Goal: Task Accomplishment & Management: Manage account settings

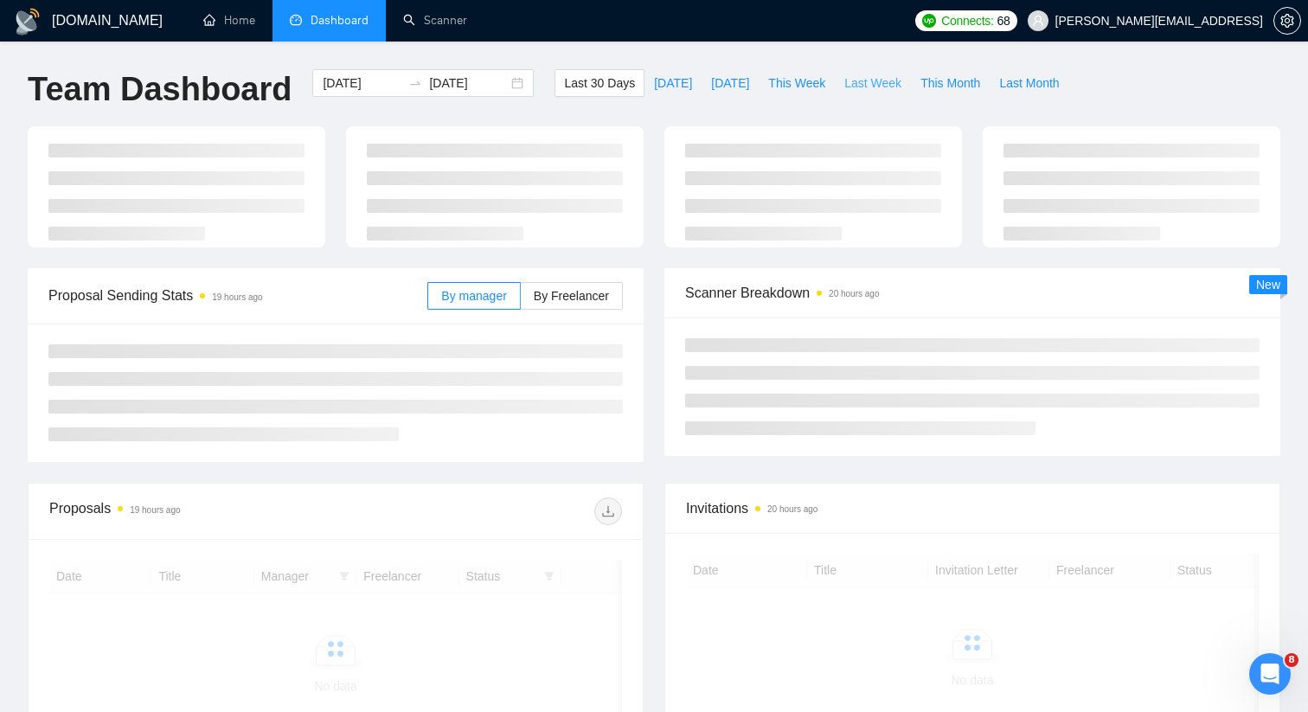
click at [853, 78] on span "Last Week" at bounding box center [872, 83] width 57 height 19
type input "[DATE]"
click at [510, 81] on div "[DATE] [DATE]" at bounding box center [422, 83] width 221 height 28
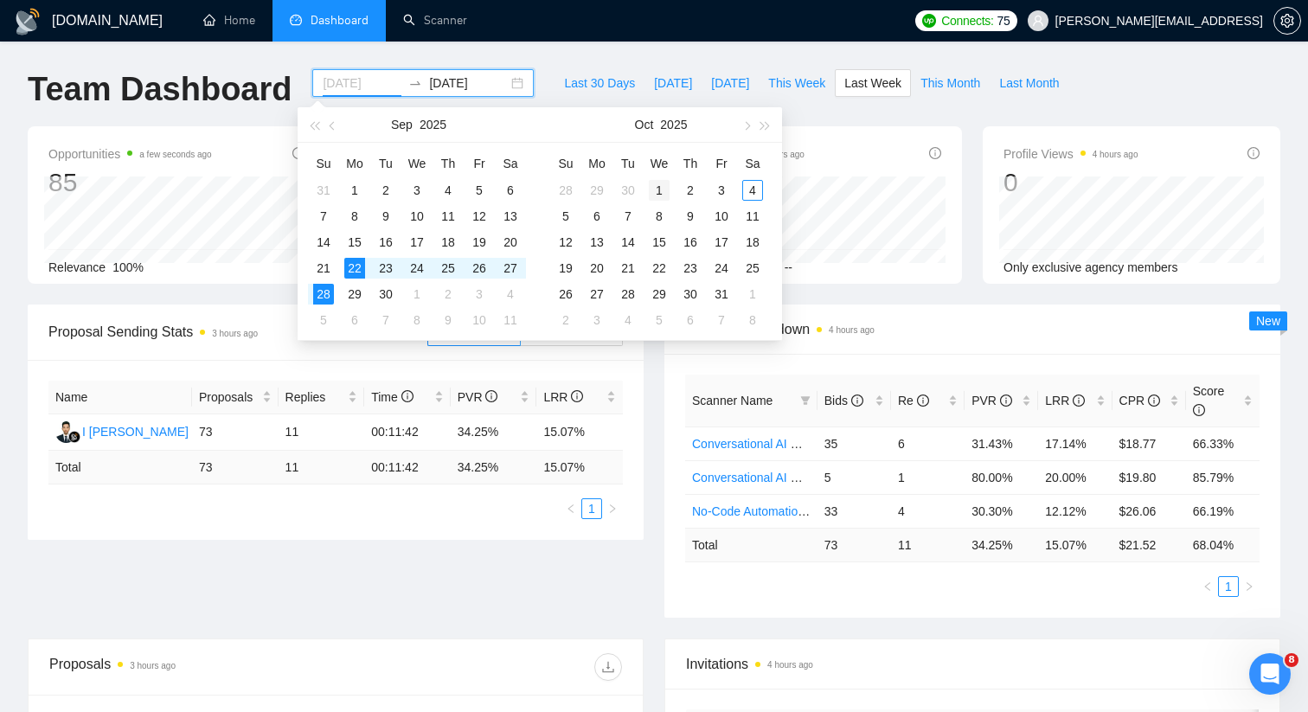
type input "[DATE]"
click at [660, 189] on div "1" at bounding box center [659, 190] width 21 height 21
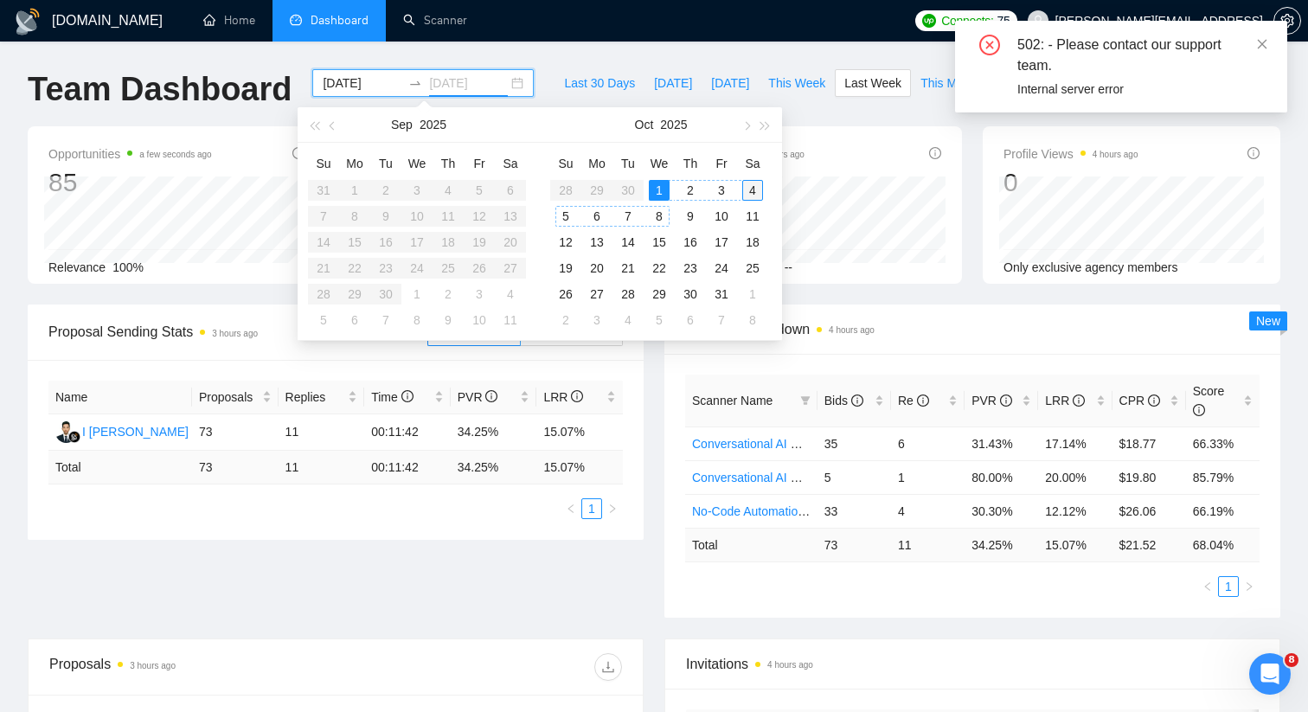
type input "[DATE]"
click at [754, 185] on div "4" at bounding box center [752, 190] width 21 height 21
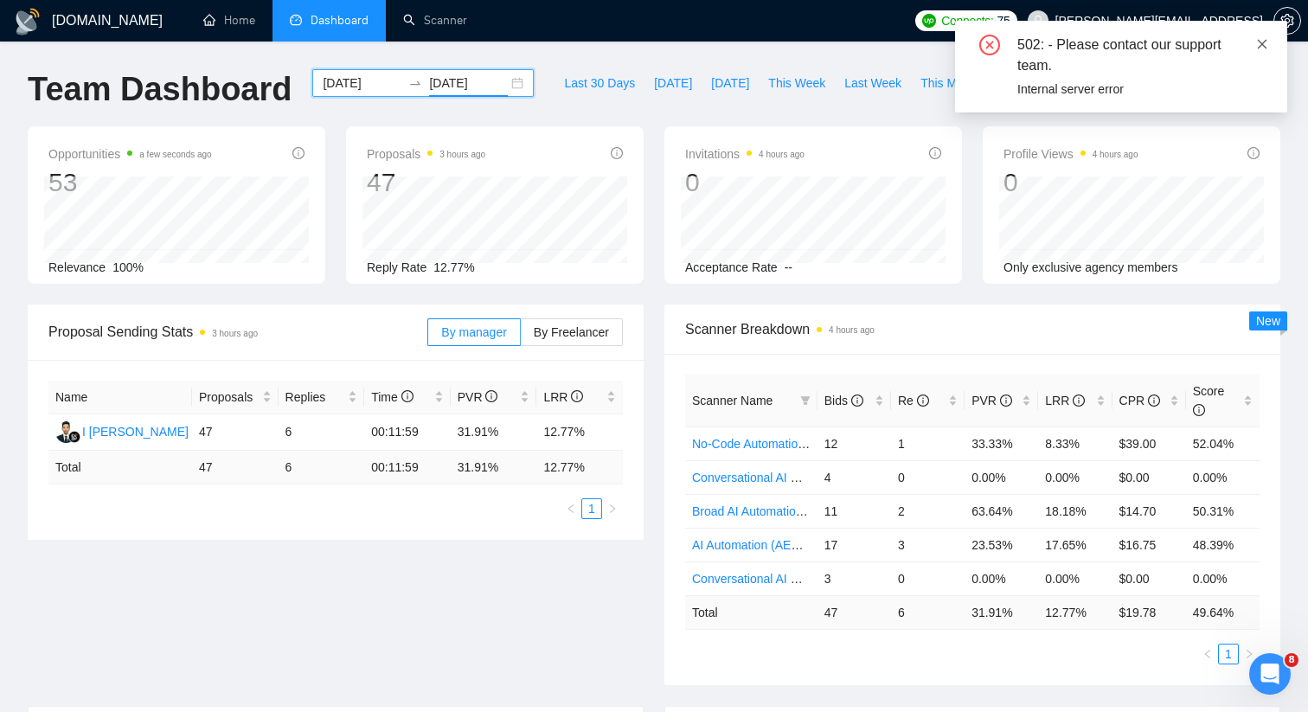
click at [1266, 37] on span at bounding box center [1262, 44] width 12 height 14
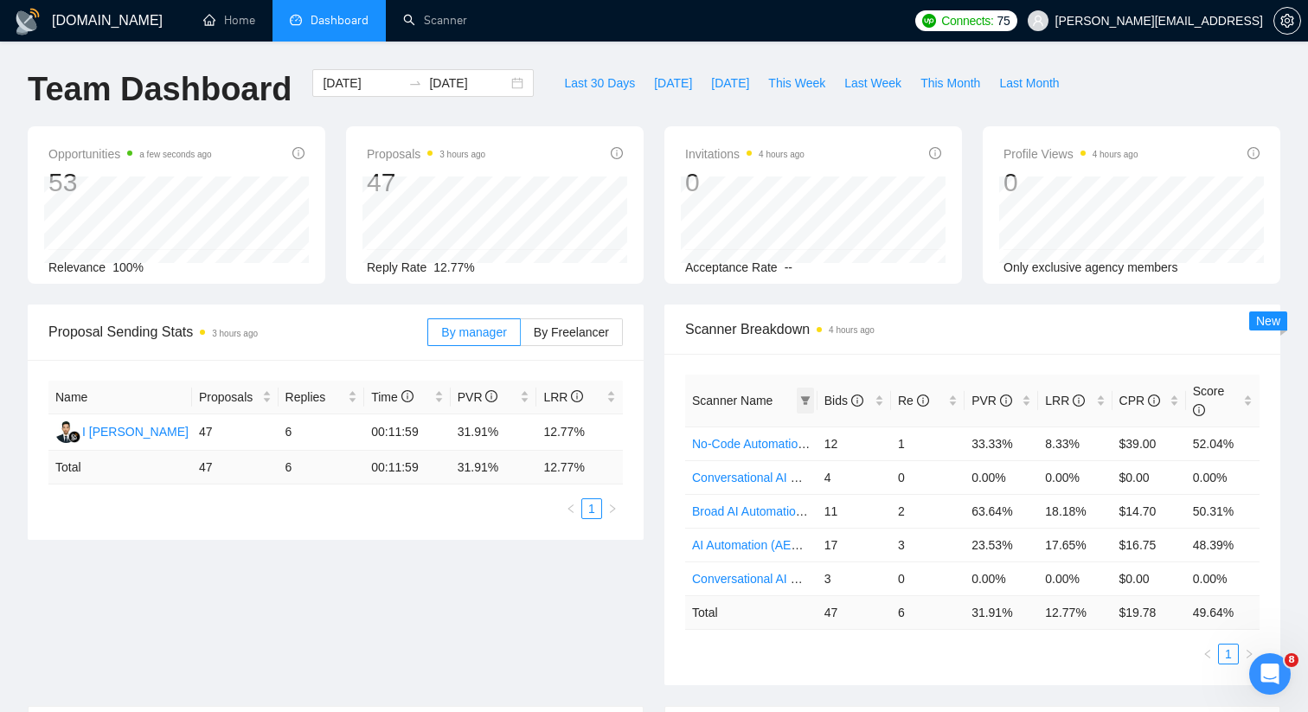
click at [806, 397] on icon "filter" at bounding box center [805, 400] width 10 height 9
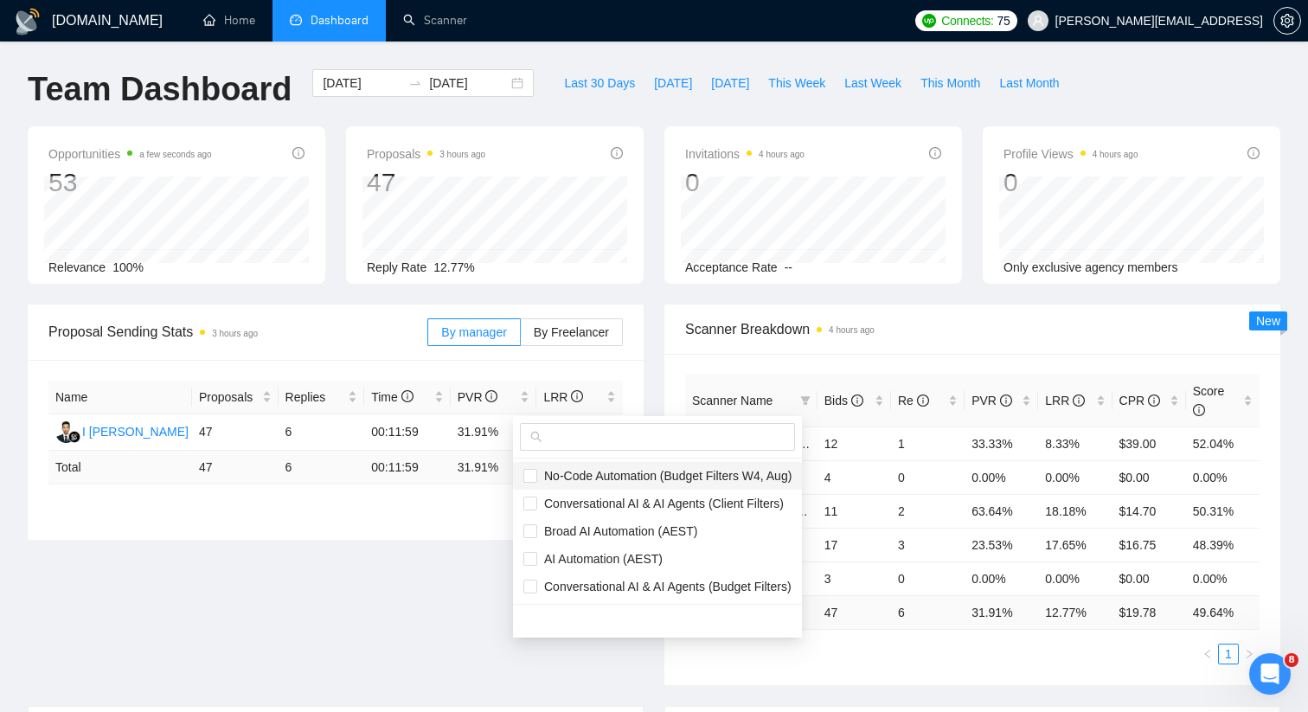
click at [636, 473] on span "No-Code Automation (Budget Filters W4, Aug)" at bounding box center [664, 476] width 254 height 14
checkbox input "true"
click at [636, 532] on span "Broad AI Automation (AEST)" at bounding box center [617, 531] width 160 height 14
checkbox input "true"
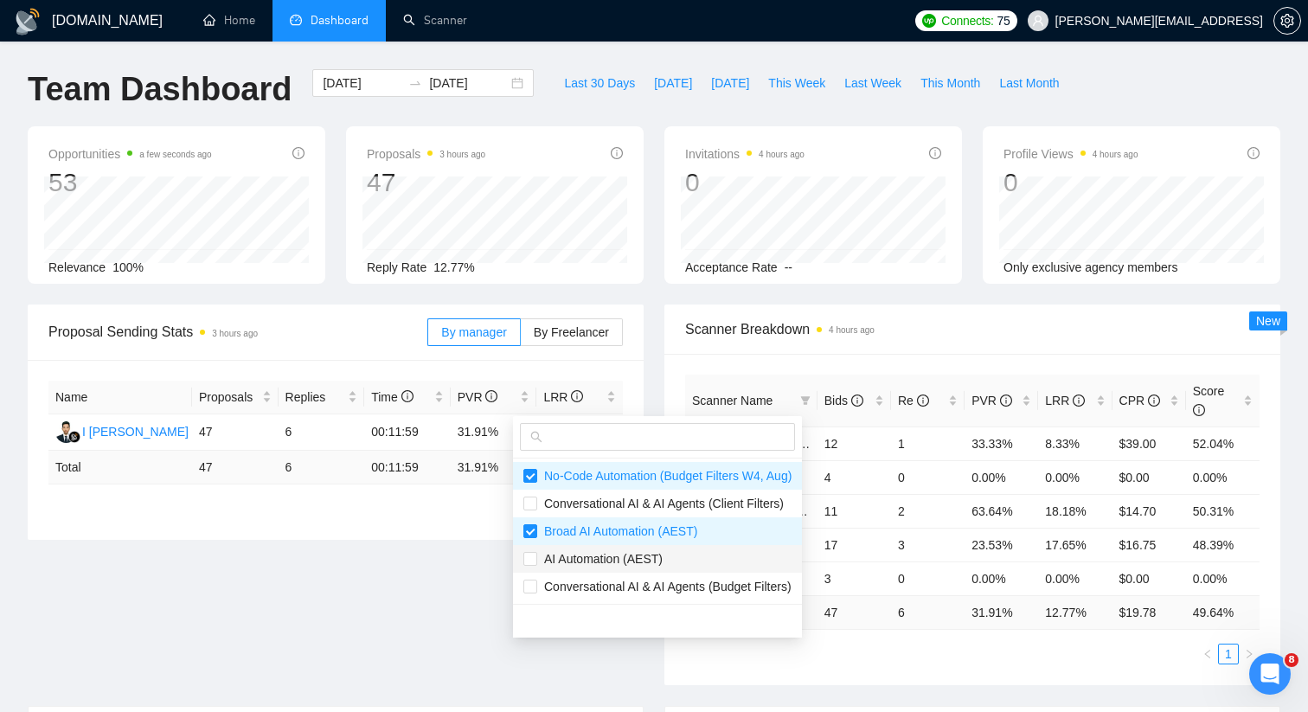
click at [636, 553] on span "AI Automation (AEST)" at bounding box center [599, 559] width 125 height 14
checkbox input "true"
click at [790, 363] on div "Scanner Name Bids Re PVR LRR CPR Score No-Code Automation (Budget Filters W4, A…" at bounding box center [972, 519] width 616 height 331
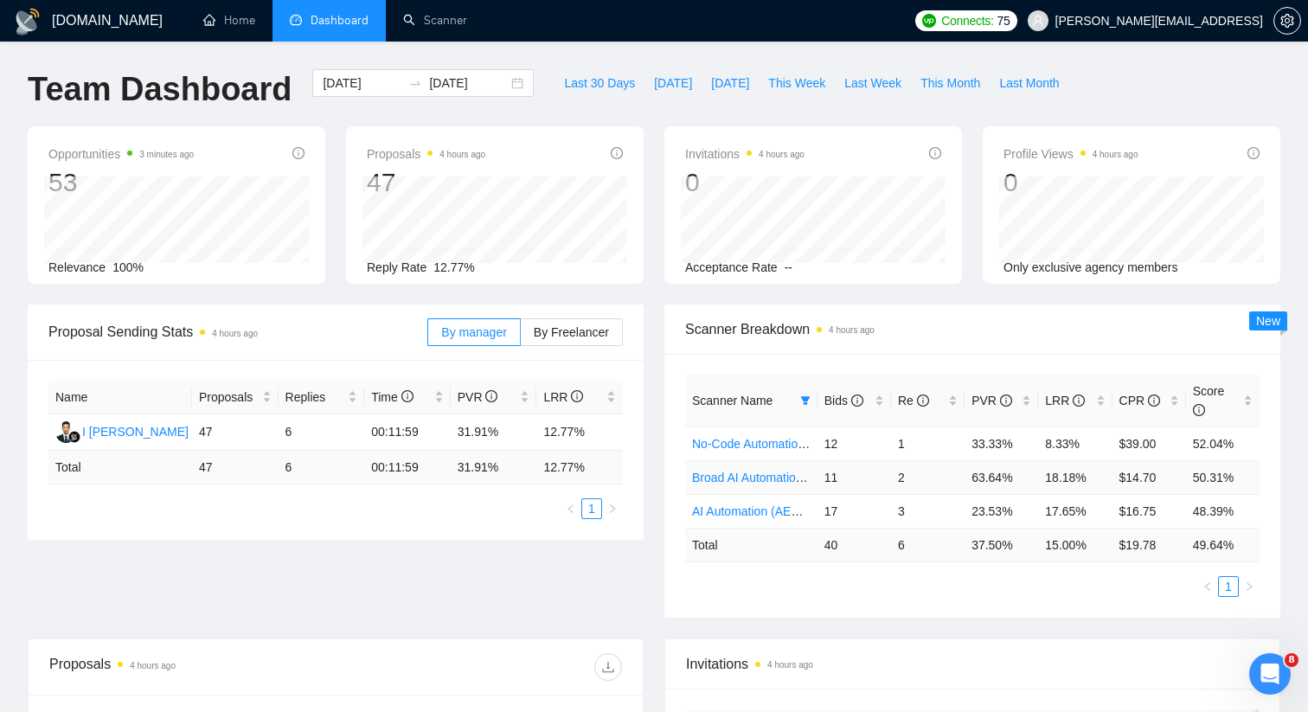
click at [777, 476] on link "Broad AI Automation (AEST)" at bounding box center [768, 477] width 153 height 14
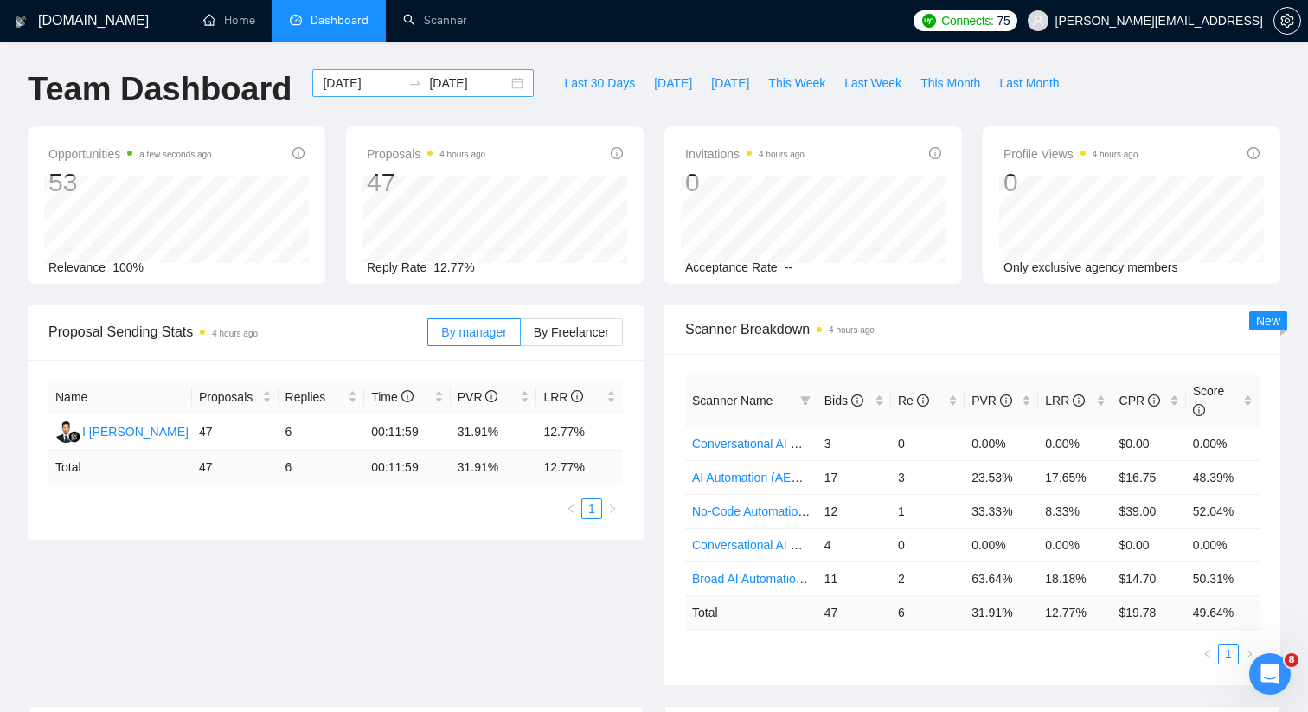
click at [509, 82] on div "[DATE] [DATE]" at bounding box center [422, 83] width 221 height 28
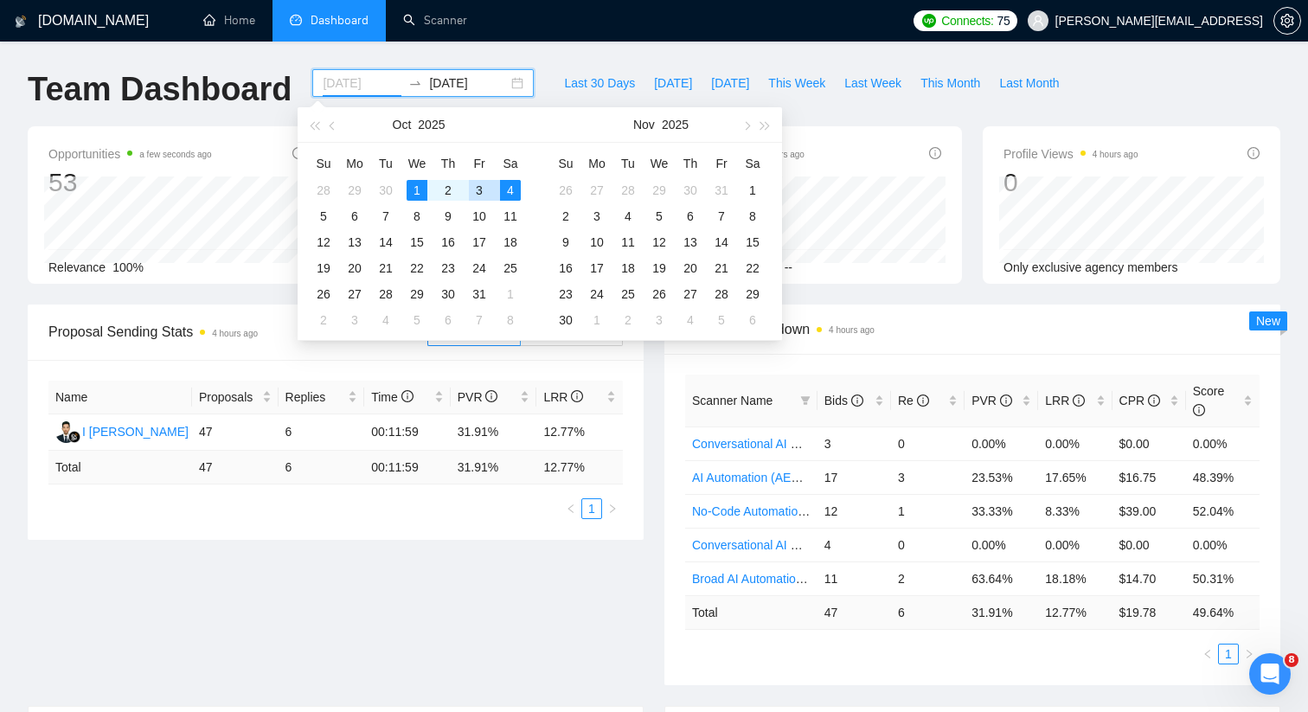
type input "[DATE]"
click at [877, 124] on div "Last 30 Days [DATE] [DATE] This Week Last Week This Month Last Month" at bounding box center [811, 97] width 534 height 57
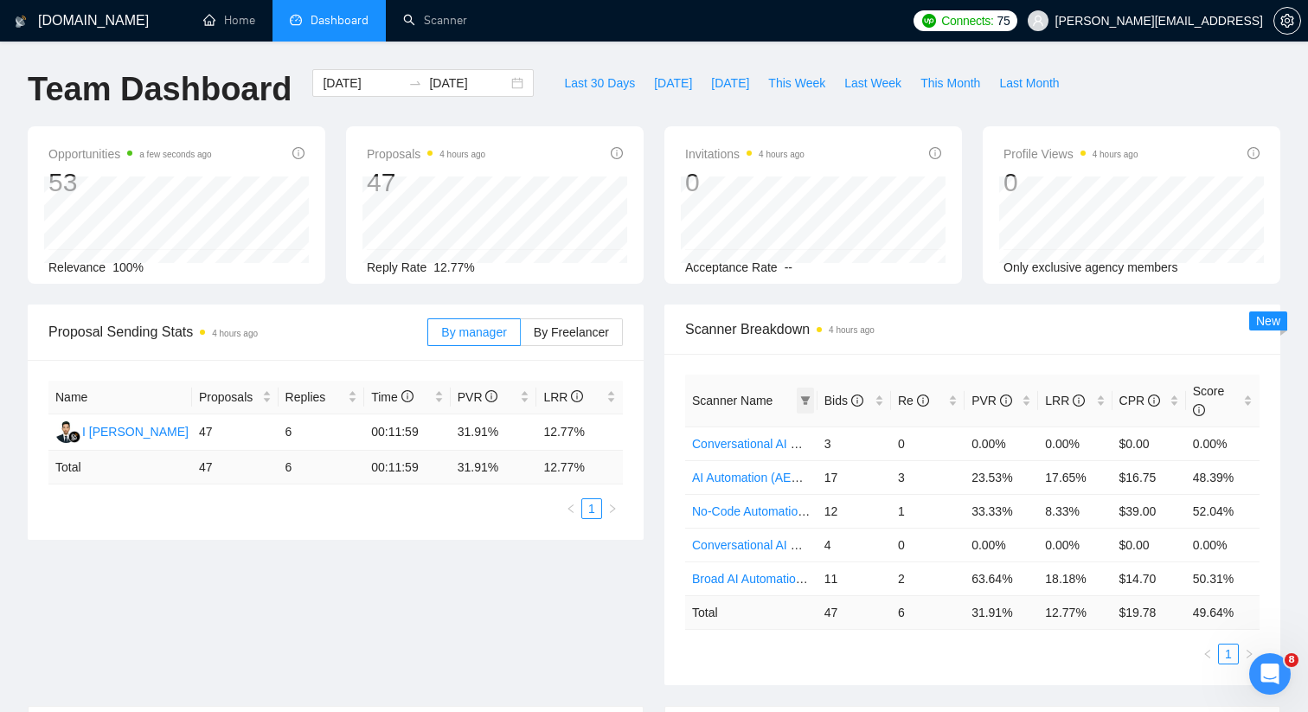
click at [804, 396] on icon "filter" at bounding box center [805, 400] width 10 height 9
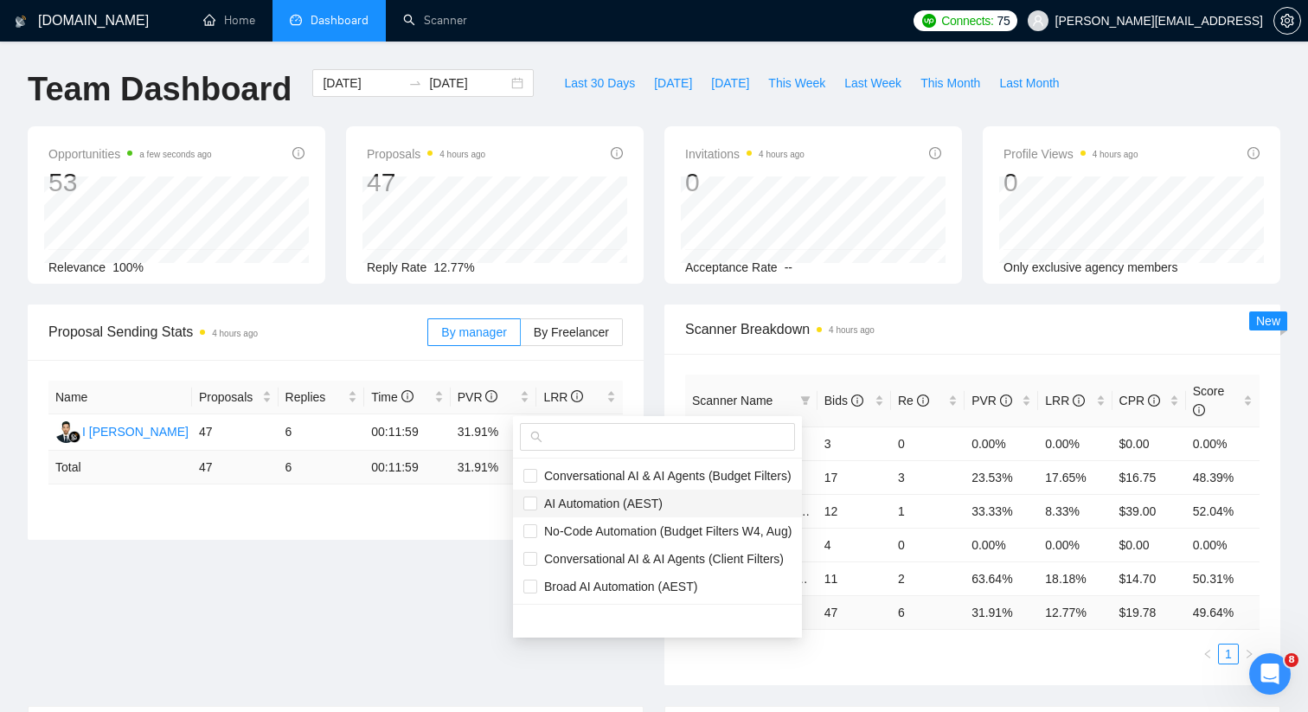
click at [656, 502] on span "AI Automation (AEST)" at bounding box center [599, 503] width 125 height 14
checkbox input "true"
click at [655, 588] on span "Broad AI Automation (AEST)" at bounding box center [617, 586] width 160 height 14
checkbox input "true"
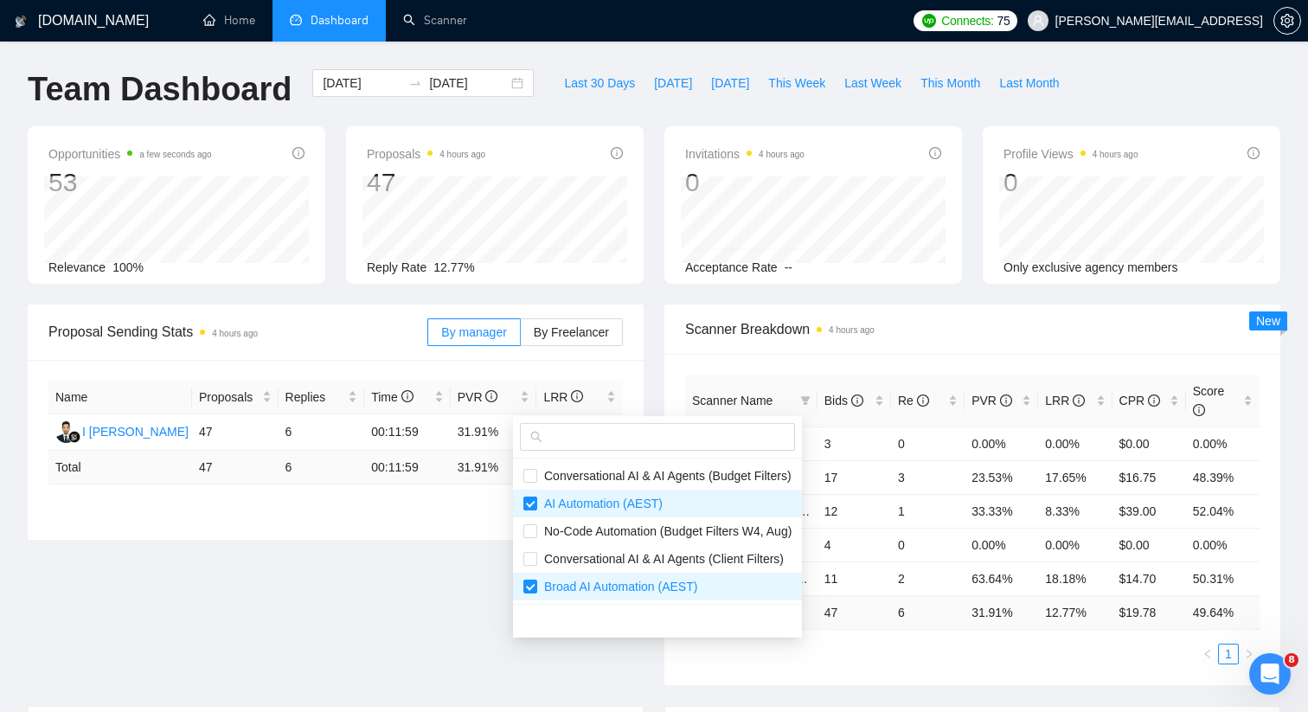
click at [898, 336] on span "Scanner Breakdown 4 hours ago" at bounding box center [972, 329] width 574 height 22
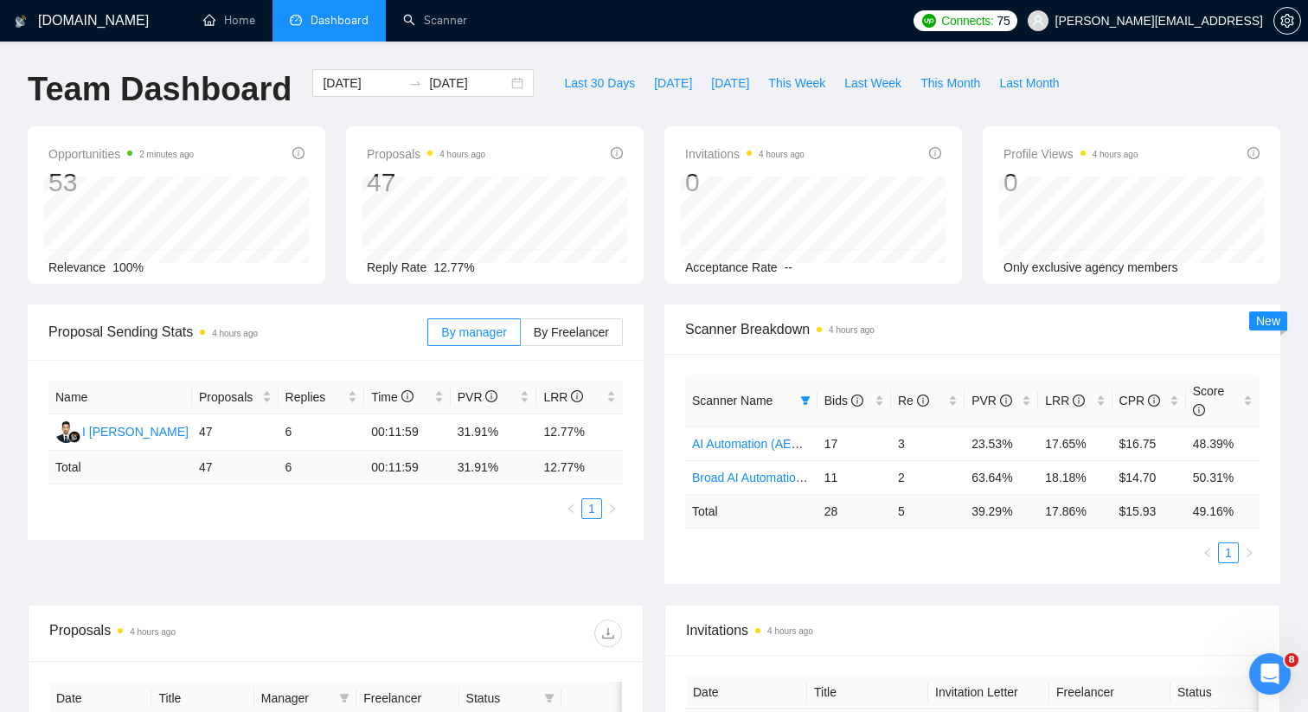
scroll to position [22, 0]
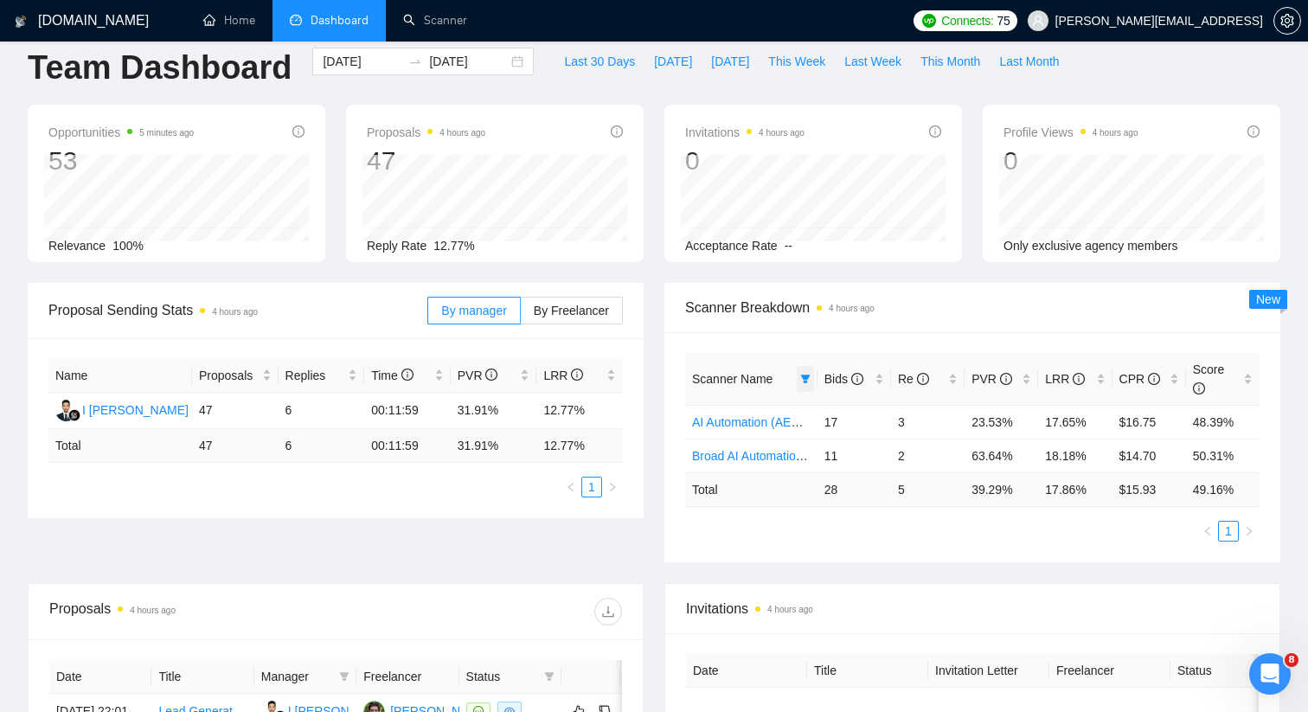
click at [807, 374] on icon "filter" at bounding box center [805, 379] width 10 height 10
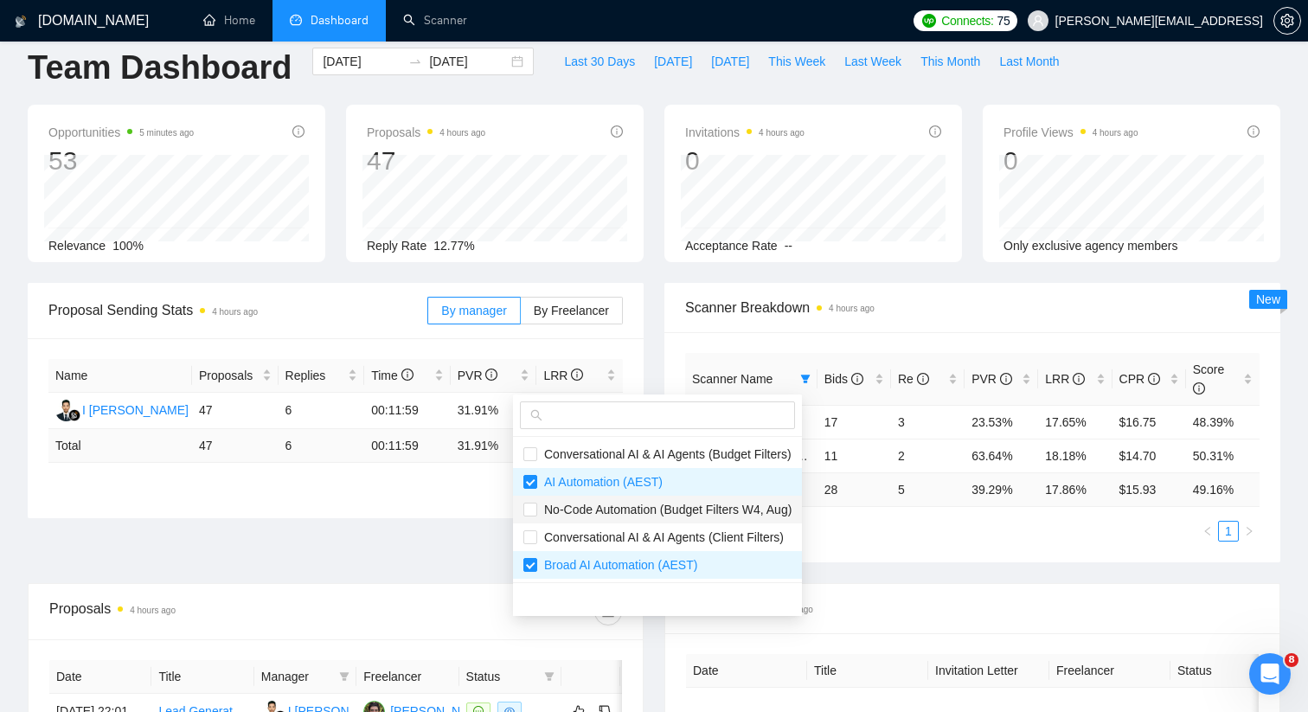
click at [760, 513] on span "No-Code Automation (Budget Filters W4, Aug)" at bounding box center [664, 509] width 254 height 14
checkbox input "true"
click at [943, 314] on span "Scanner Breakdown 4 hours ago" at bounding box center [972, 308] width 574 height 22
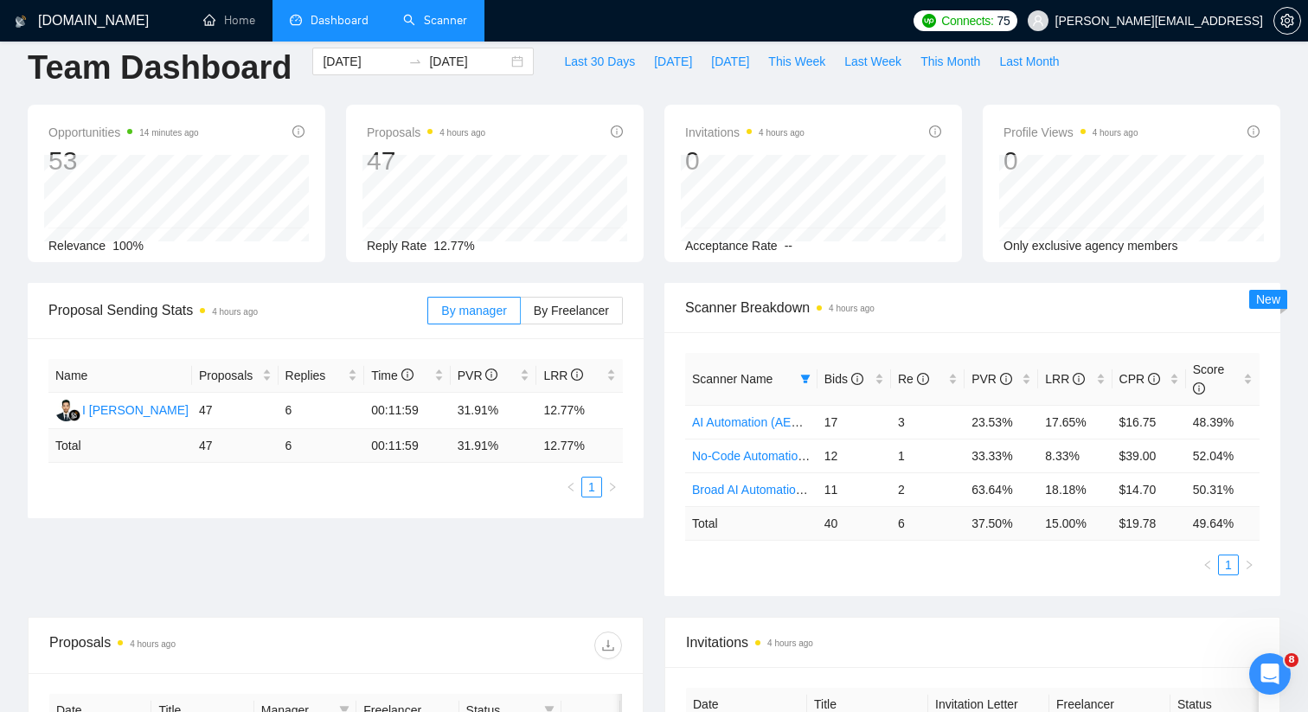
click at [461, 25] on link "Scanner" at bounding box center [435, 20] width 64 height 15
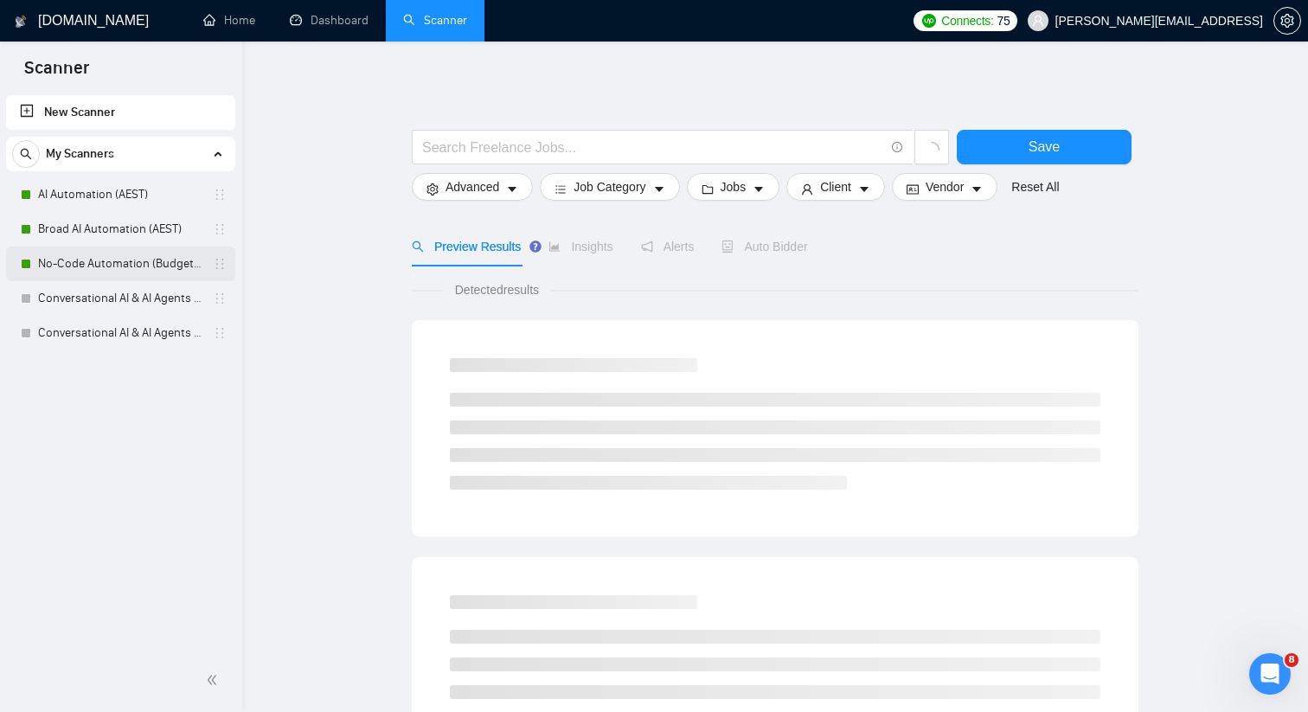
click at [162, 262] on link "No-Code Automation (Budget Filters W4, Aug)" at bounding box center [120, 263] width 164 height 35
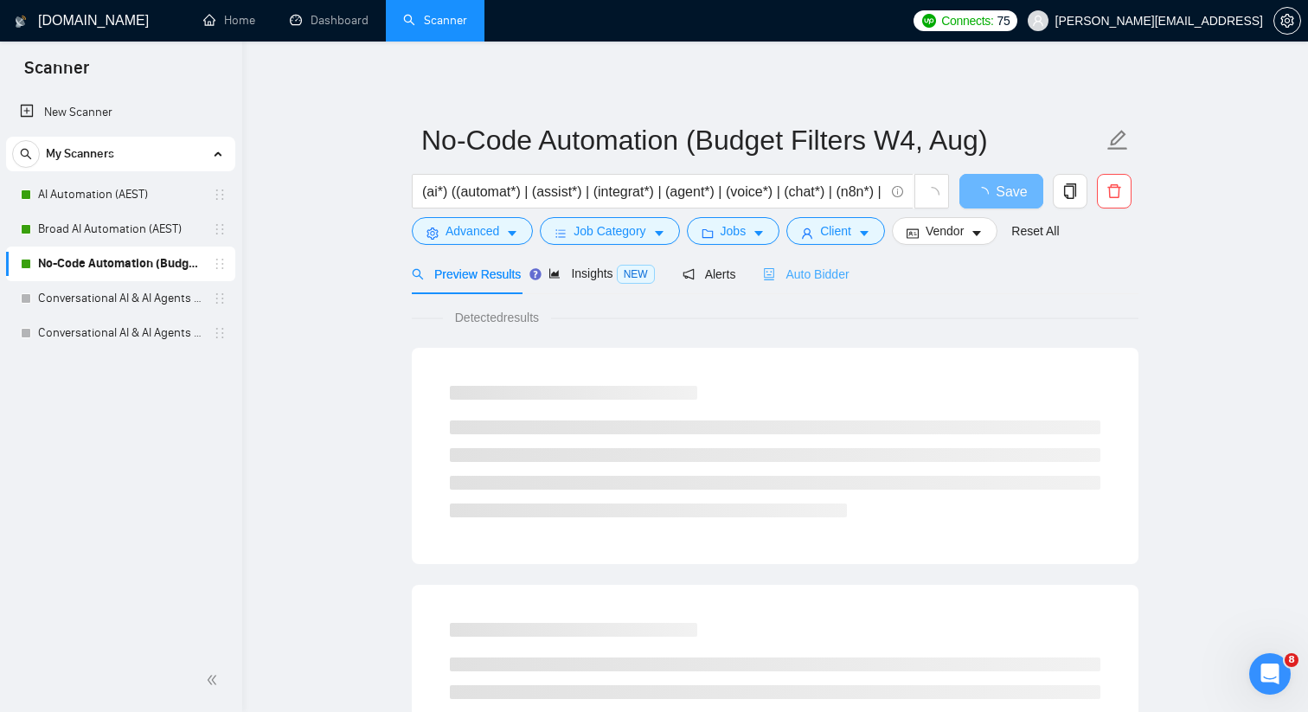
click at [848, 284] on div "Auto Bidder" at bounding box center [806, 273] width 86 height 41
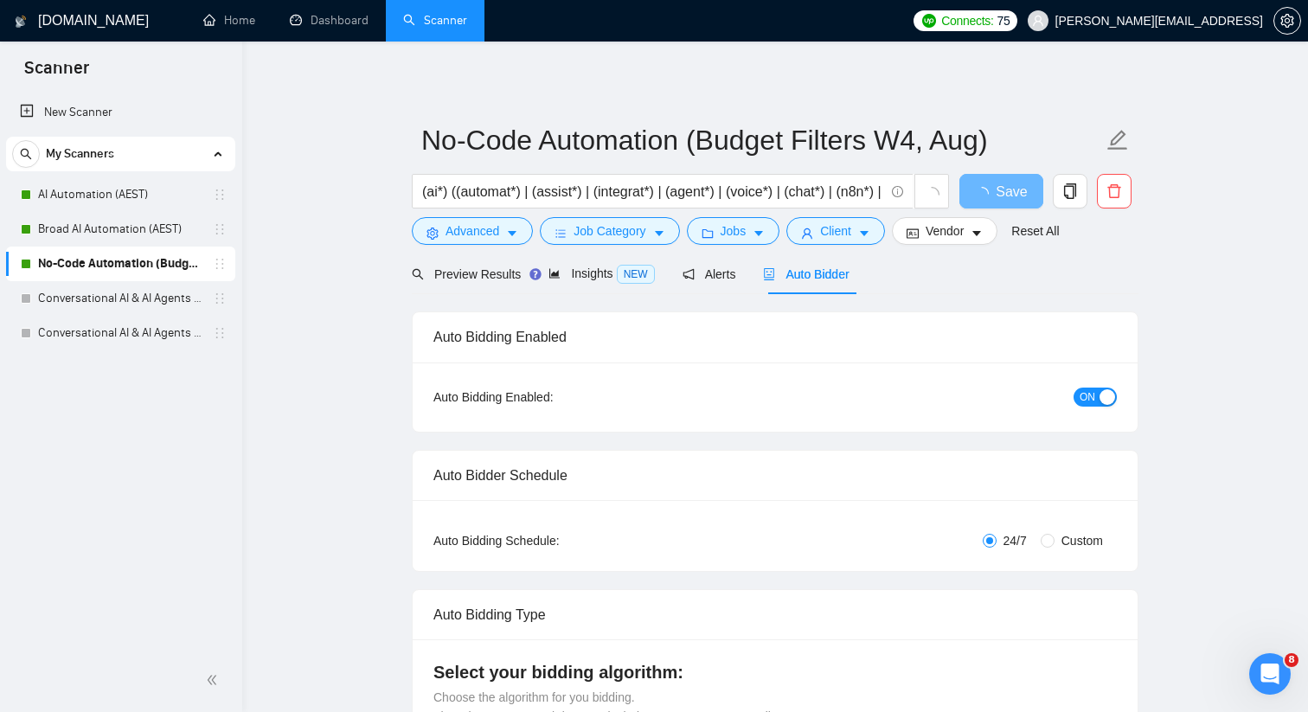
checkbox input "true"
click at [1091, 392] on span "ON" at bounding box center [1087, 396] width 16 height 19
click at [1020, 194] on button "Save" at bounding box center [1001, 191] width 84 height 35
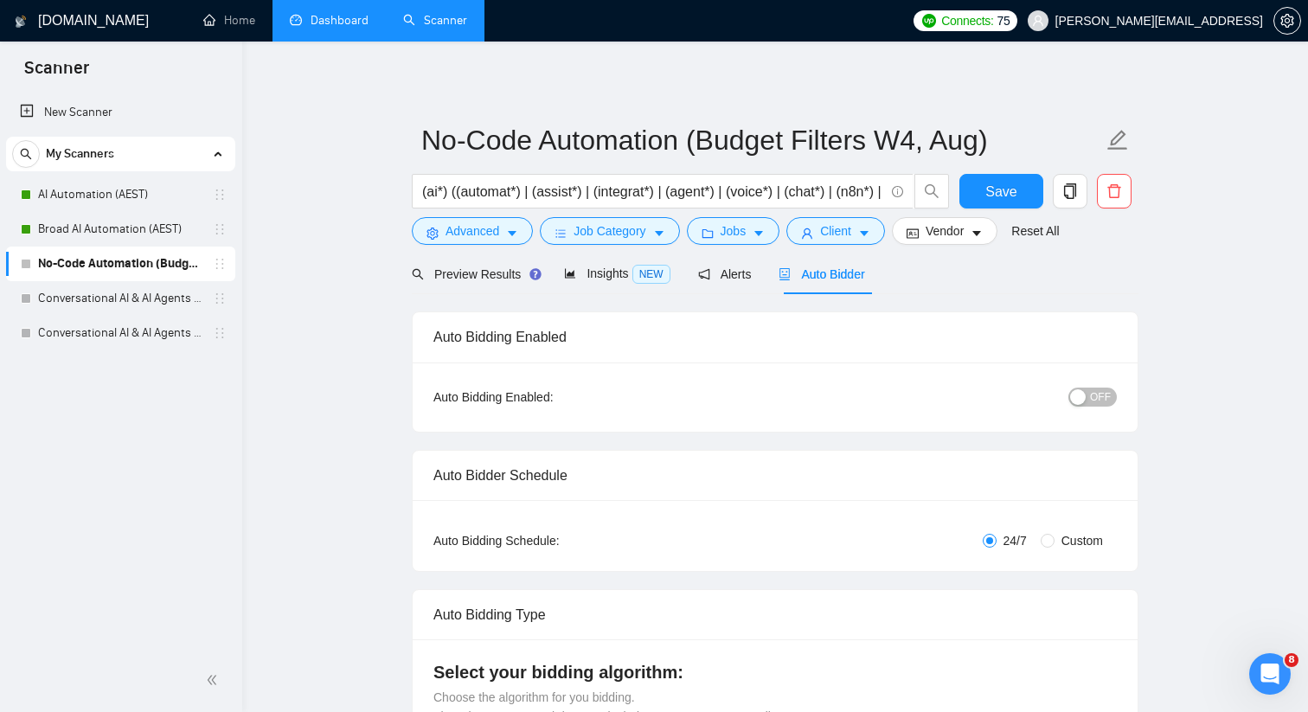
click at [325, 13] on link "Dashboard" at bounding box center [329, 20] width 79 height 15
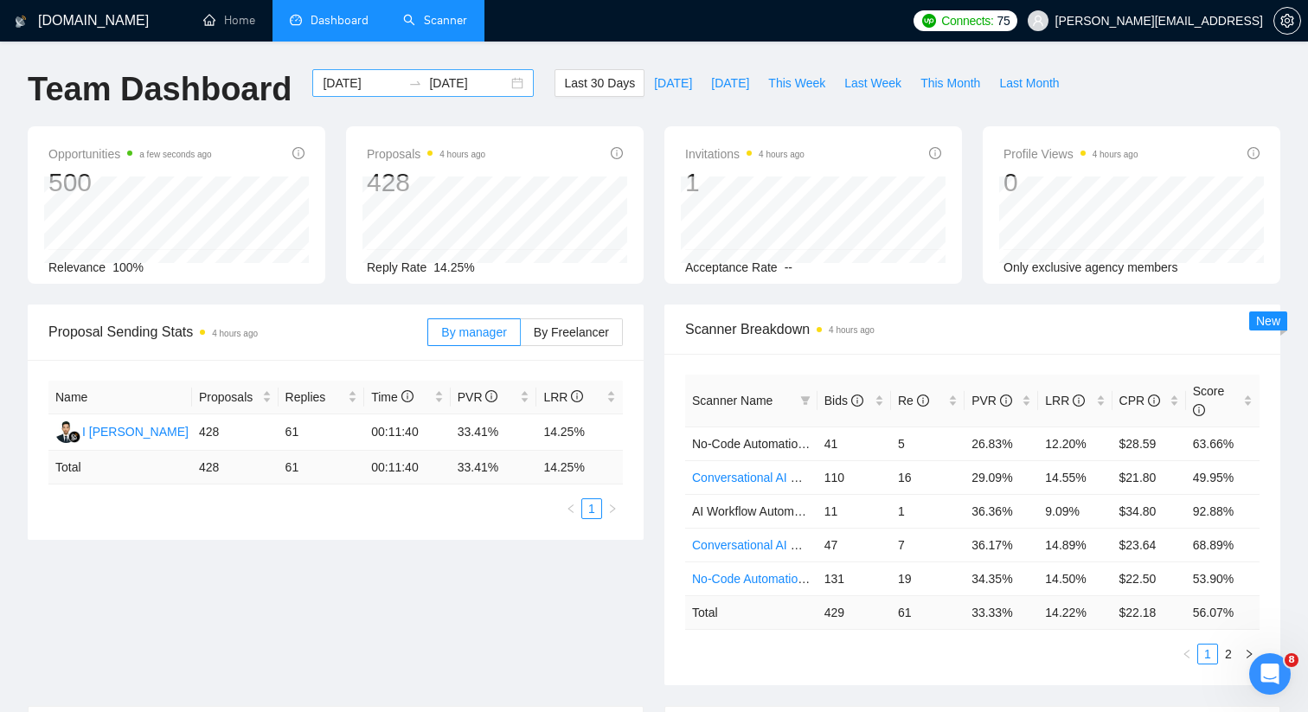
click at [501, 82] on div "[DATE] [DATE]" at bounding box center [422, 83] width 221 height 28
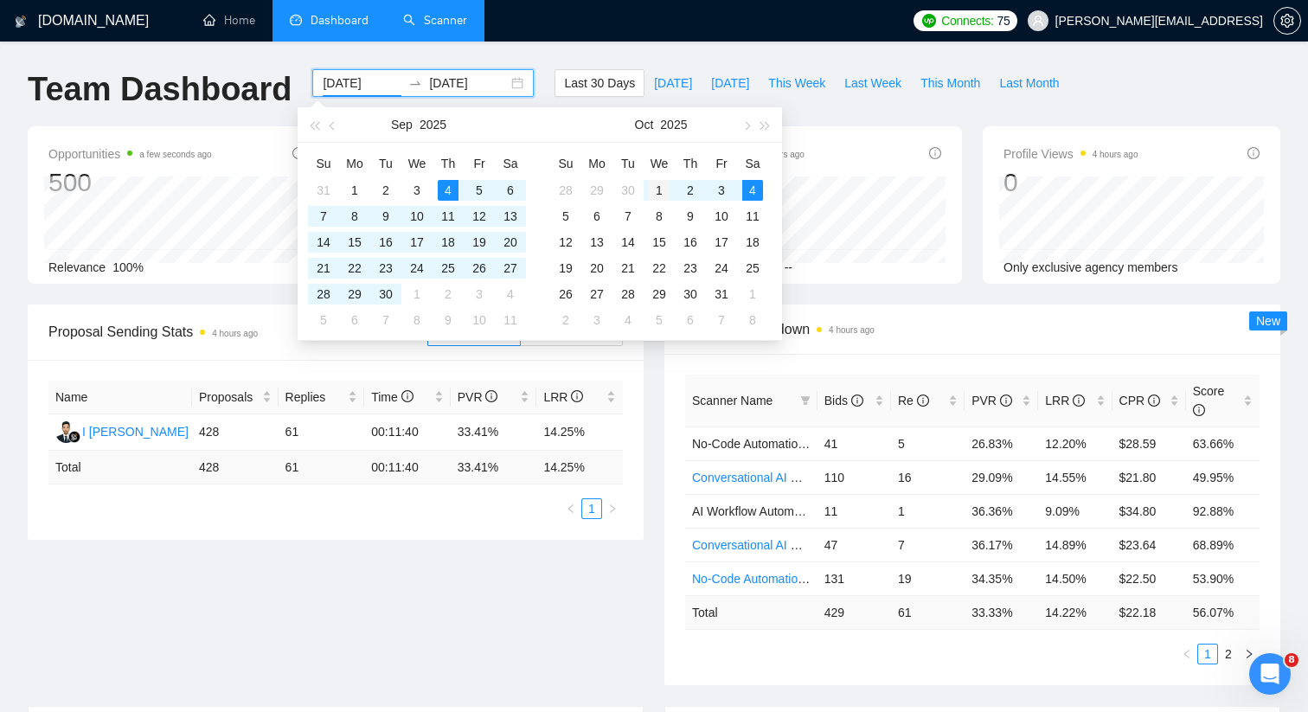
type input "[DATE]"
click at [651, 188] on div "1" at bounding box center [659, 190] width 21 height 21
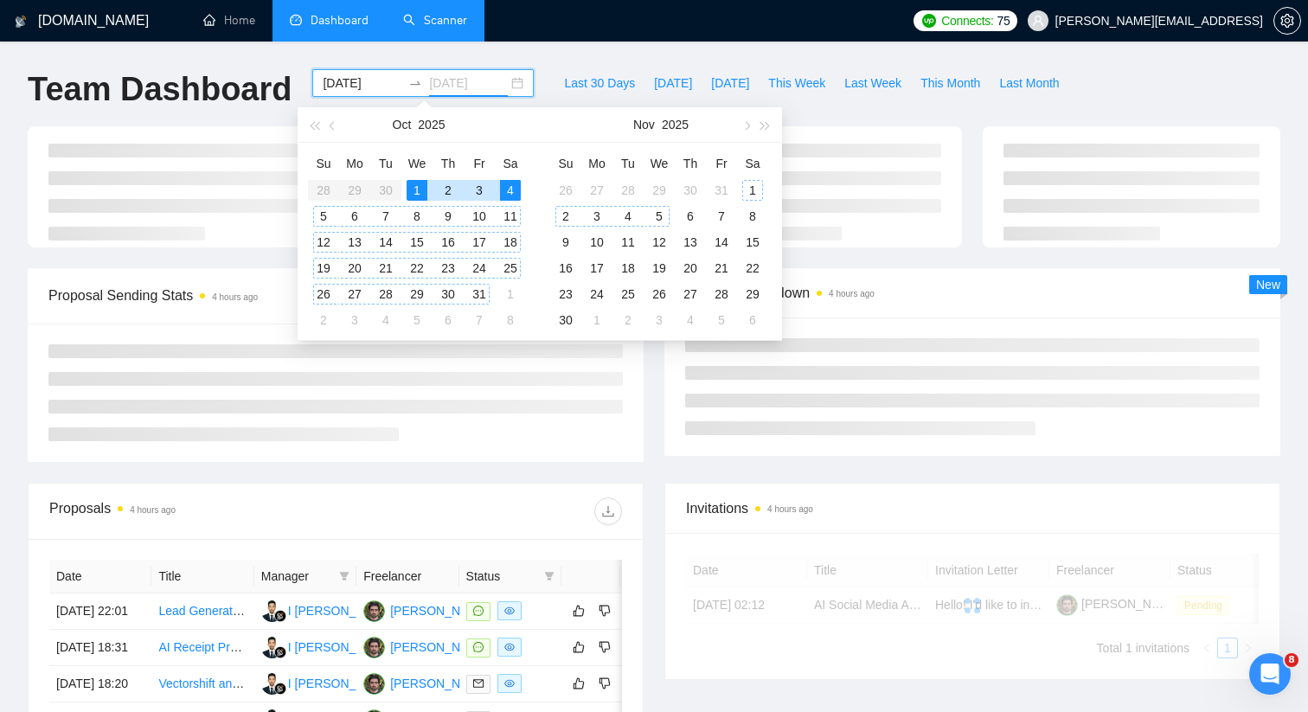
type input "[DATE]"
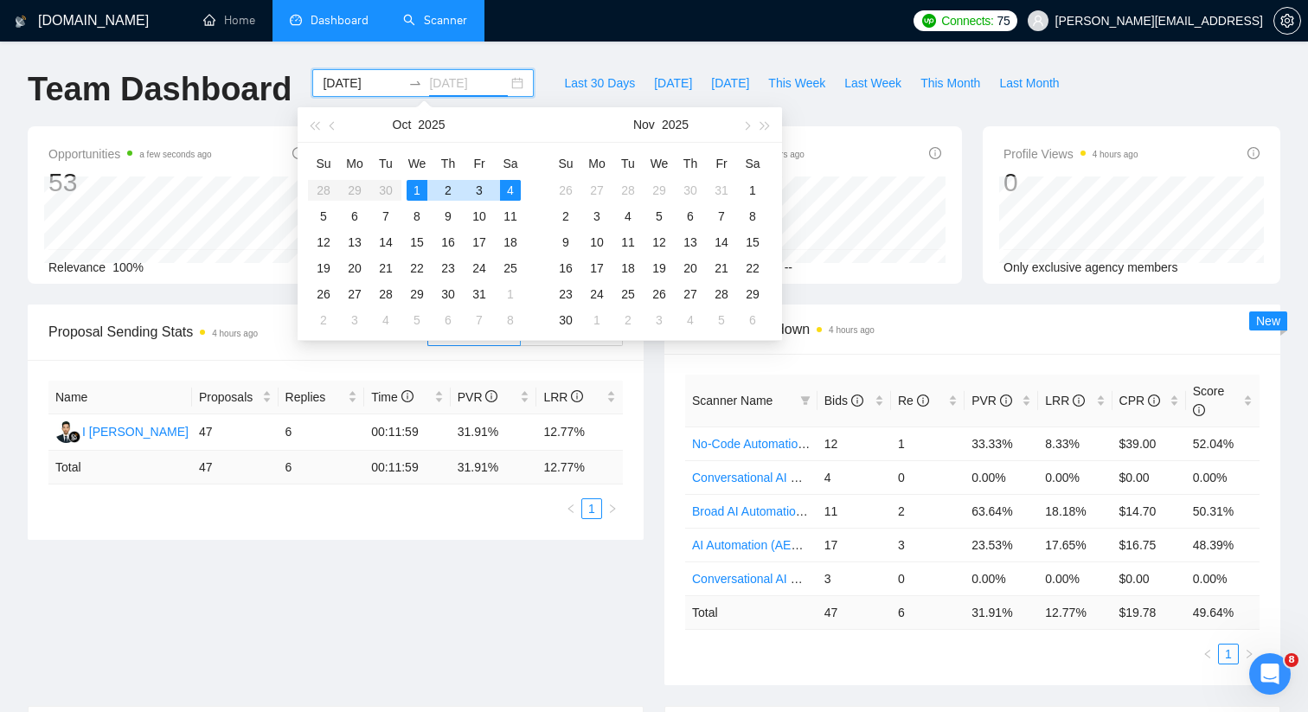
click at [513, 189] on div "4" at bounding box center [510, 190] width 21 height 21
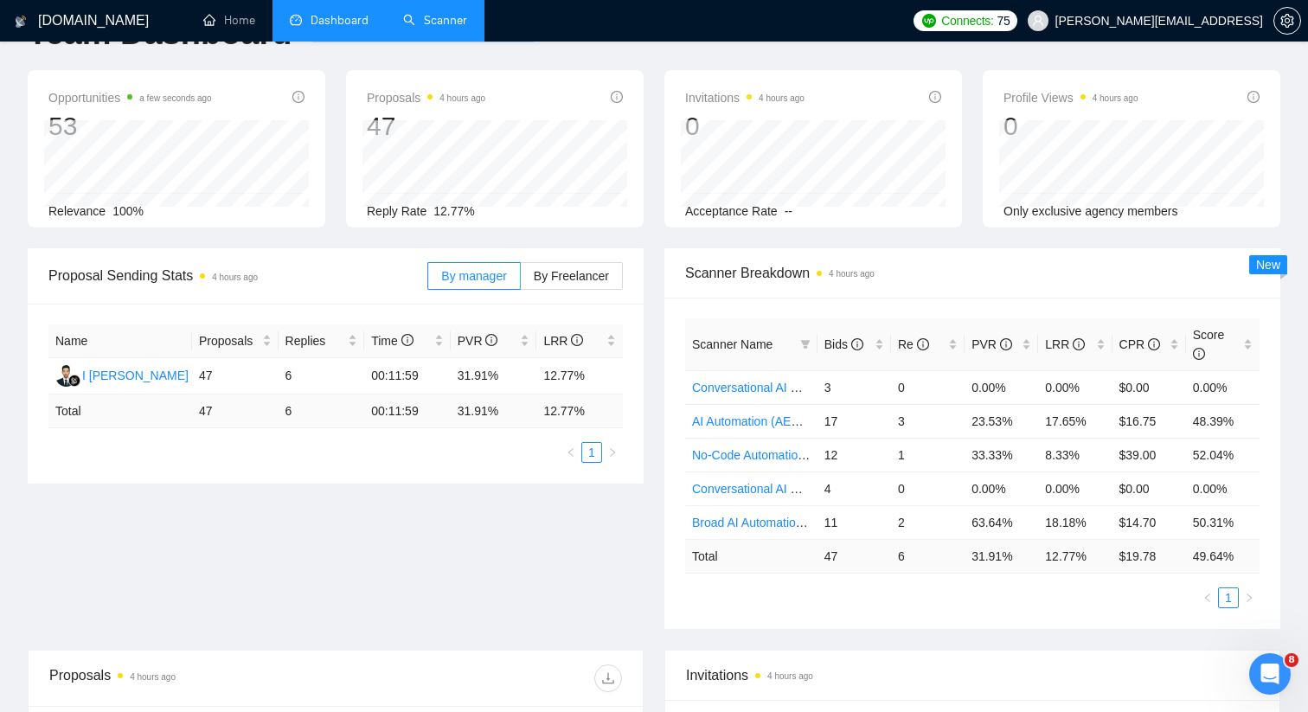
scroll to position [69, 0]
